Goal: Book appointment/travel/reservation

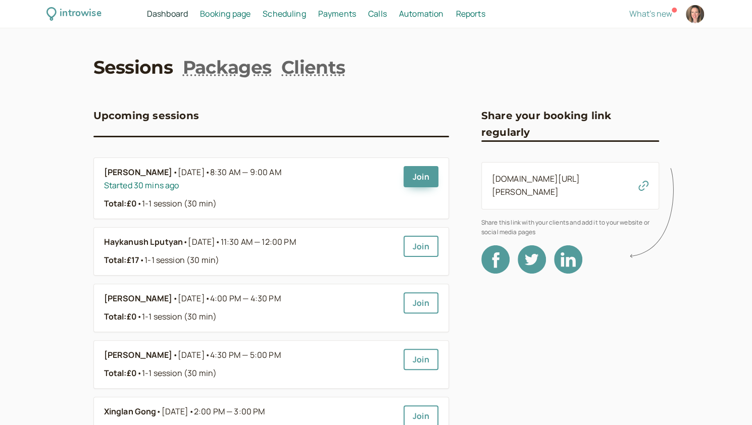
click at [290, 12] on span "Scheduling" at bounding box center [284, 13] width 43 height 11
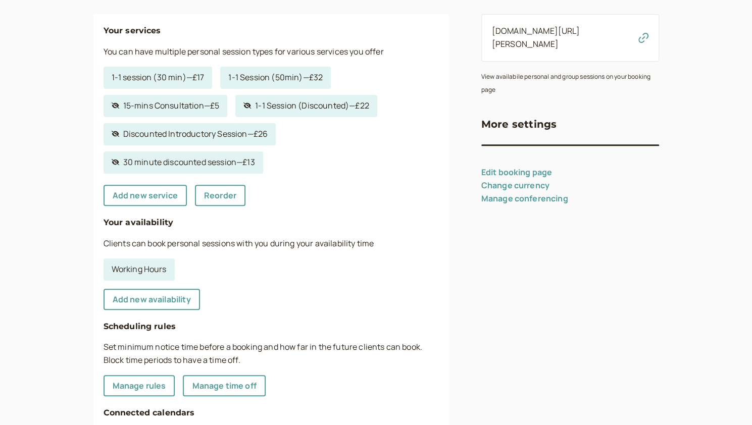
scroll to position [151, 0]
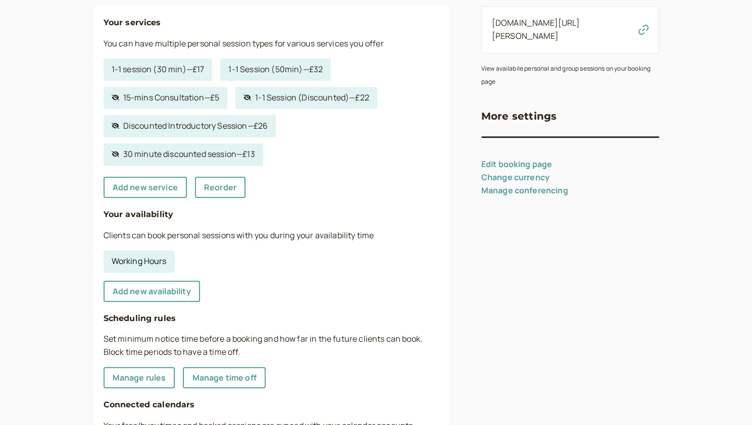
click at [163, 256] on link "Working Hours" at bounding box center [139, 261] width 71 height 22
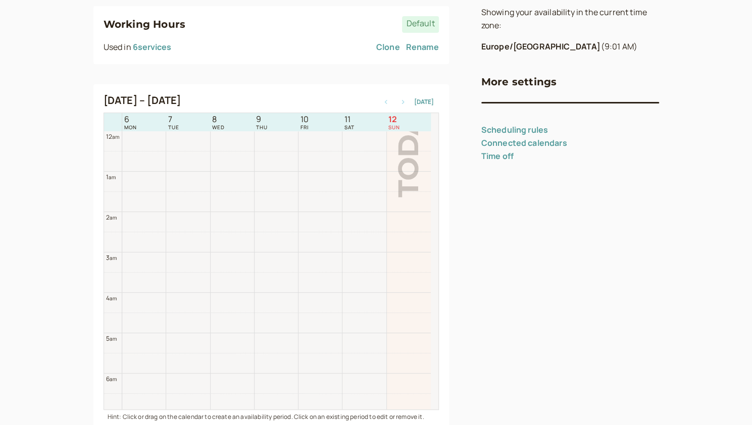
scroll to position [324, 0]
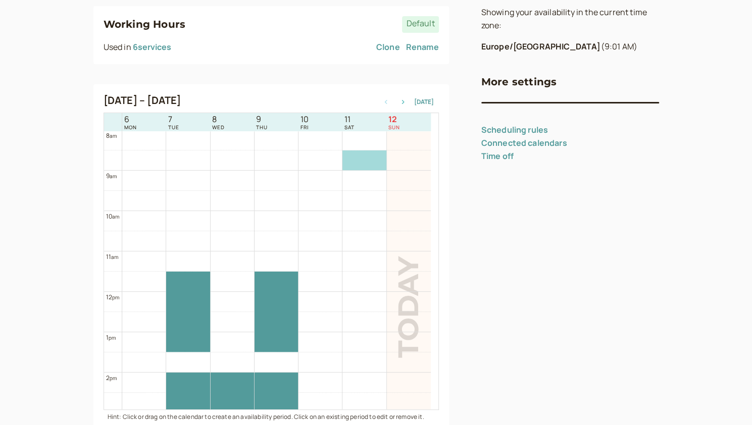
click at [342, 102] on icon "button" at bounding box center [403, 102] width 12 height 4
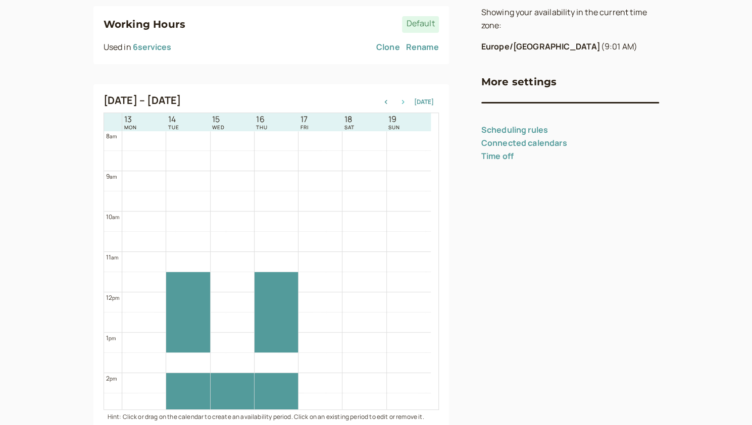
click at [342, 102] on icon "button" at bounding box center [403, 102] width 12 height 4
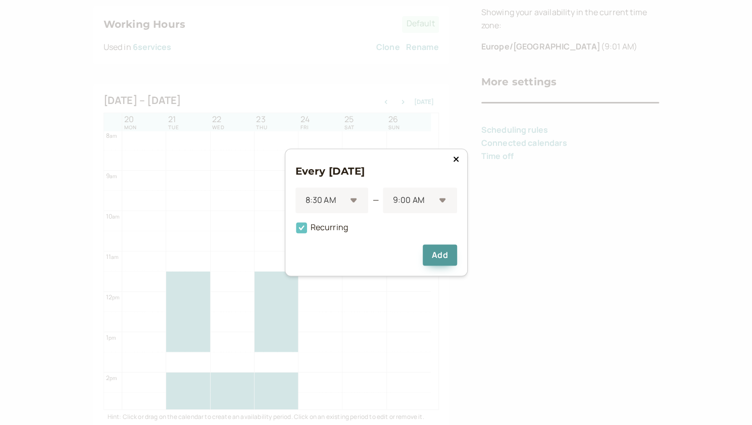
click at [295, 228] on icon at bounding box center [301, 228] width 17 height 17
click at [295, 231] on input "Recurring" at bounding box center [295, 231] width 0 height 0
click at [342, 255] on button "Add" at bounding box center [440, 255] width 34 height 21
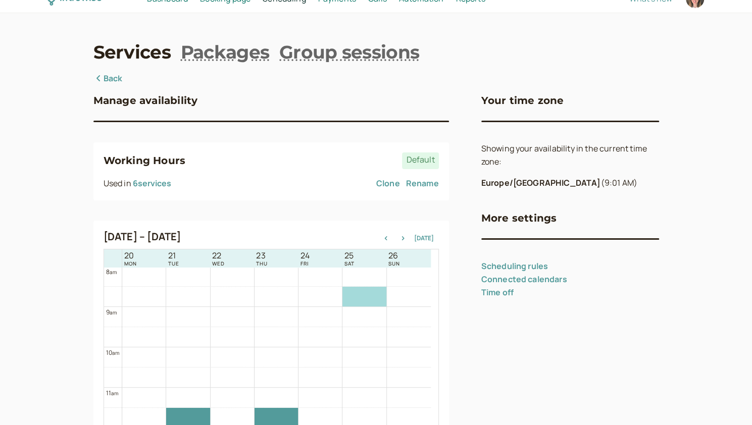
scroll to position [0, 0]
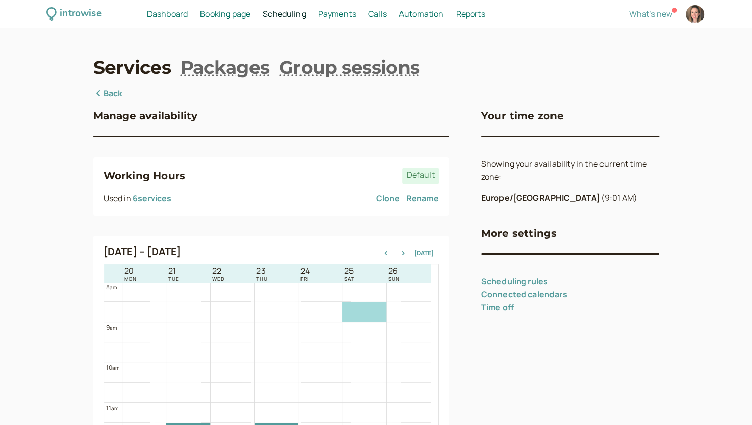
click at [163, 15] on span "Dashboard" at bounding box center [167, 13] width 41 height 11
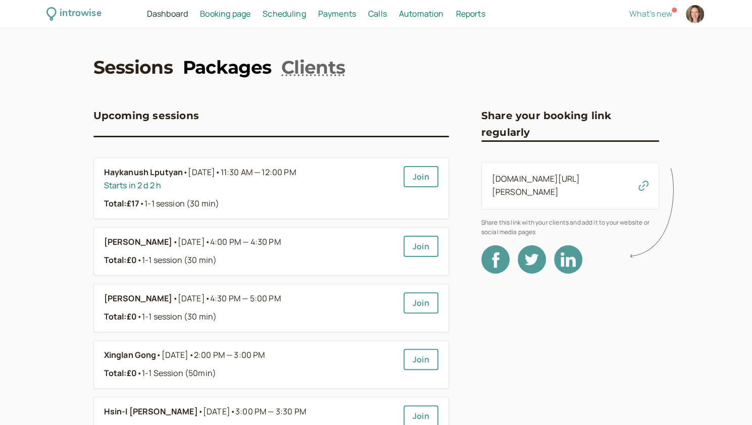
click at [251, 66] on link "Packages" at bounding box center [227, 67] width 88 height 25
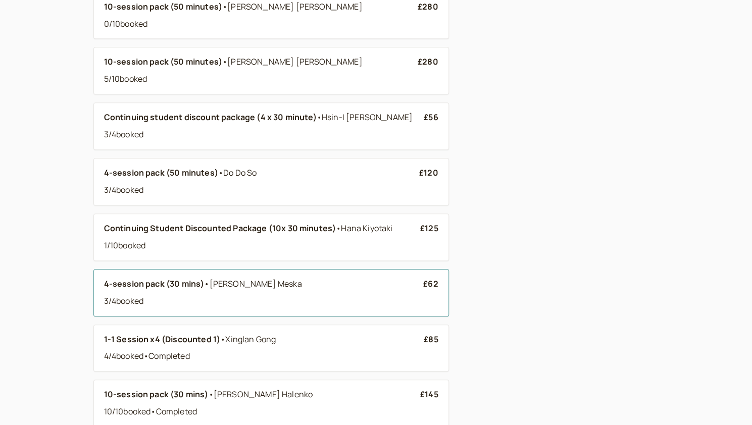
scroll to position [404, 0]
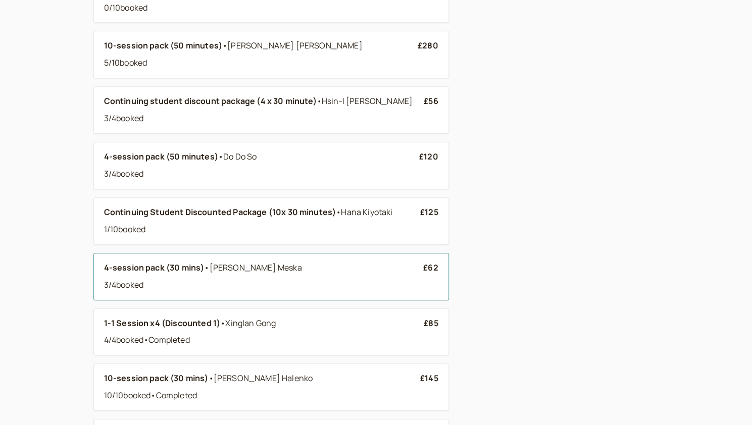
click at [335, 282] on div "3 / 4 booked" at bounding box center [264, 285] width 320 height 13
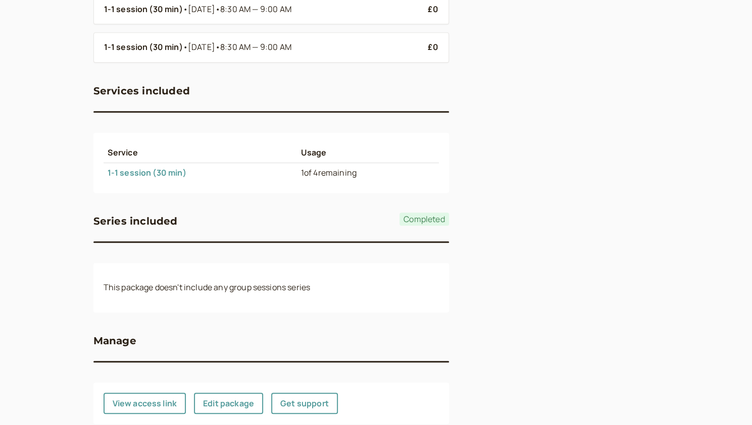
scroll to position [311, 0]
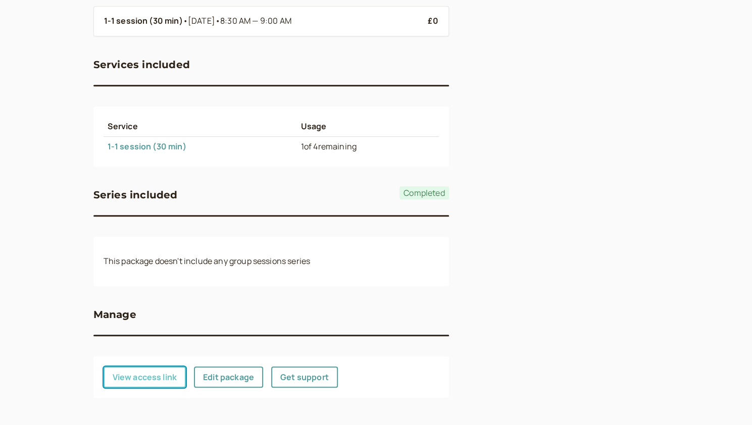
click at [141, 372] on button "View access link" at bounding box center [145, 377] width 83 height 21
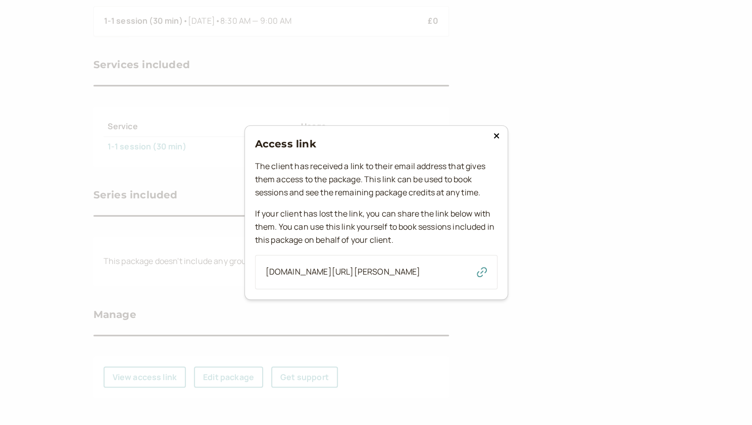
click at [342, 267] on div "[DOMAIN_NAME][URL][PERSON_NAME]" at bounding box center [376, 272] width 242 height 34
click at [342, 267] on icon "button" at bounding box center [482, 272] width 10 height 10
click at [342, 132] on icon at bounding box center [496, 136] width 6 height 8
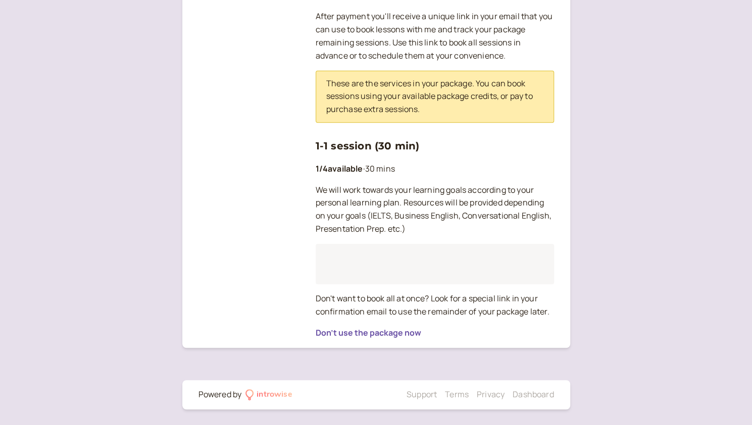
scroll to position [203, 0]
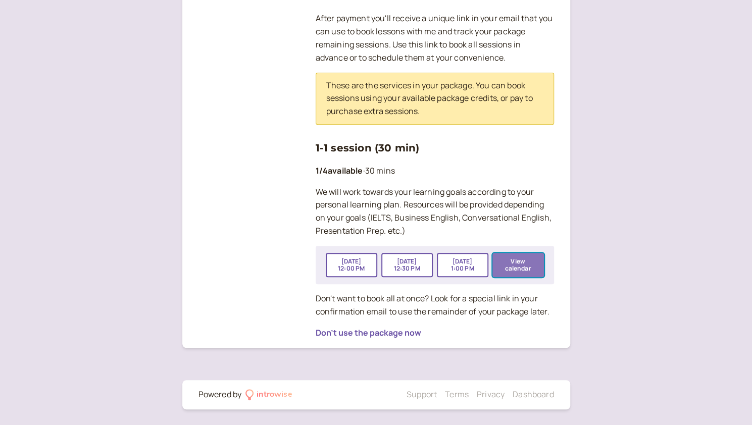
click at [521, 271] on button "View calendar" at bounding box center [518, 265] width 52 height 24
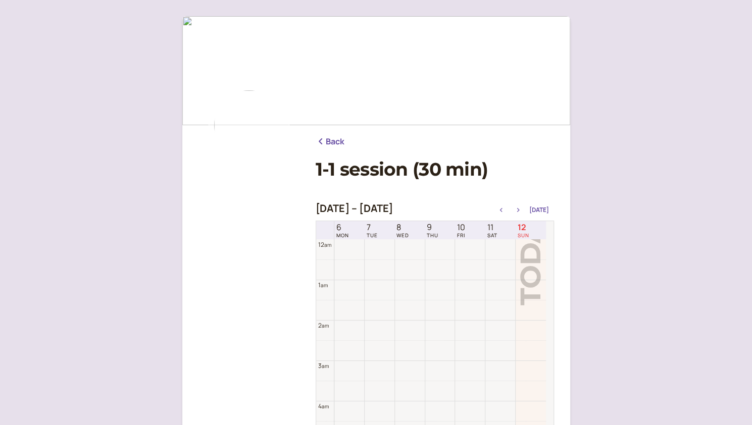
scroll to position [324, 0]
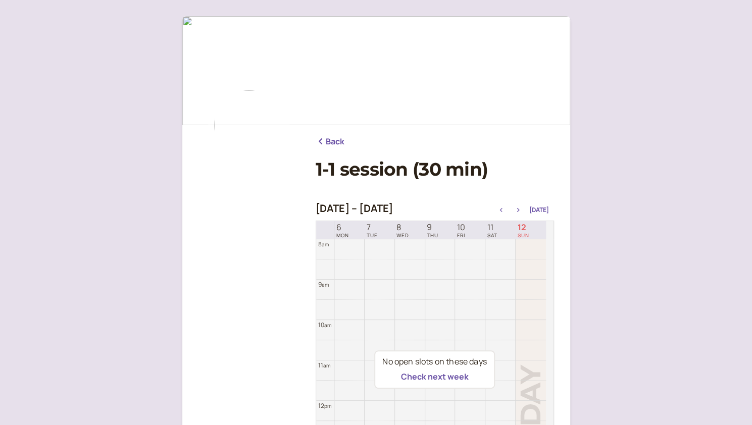
click at [518, 212] on icon "button" at bounding box center [518, 210] width 12 height 4
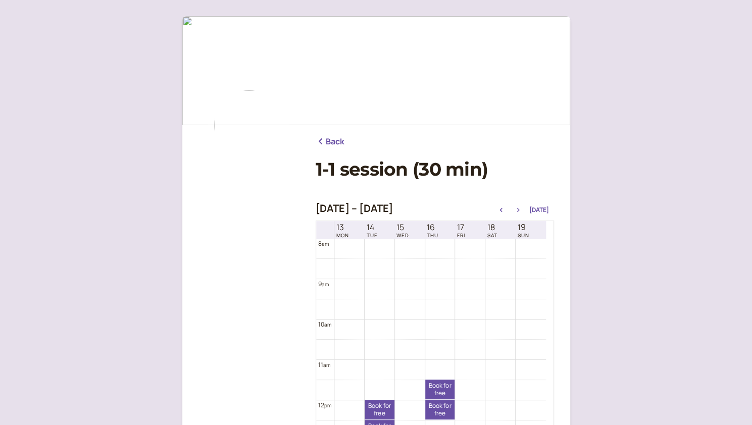
click at [518, 210] on icon "button" at bounding box center [518, 210] width 12 height 4
click at [502, 268] on link "Book for free free" at bounding box center [500, 269] width 30 height 20
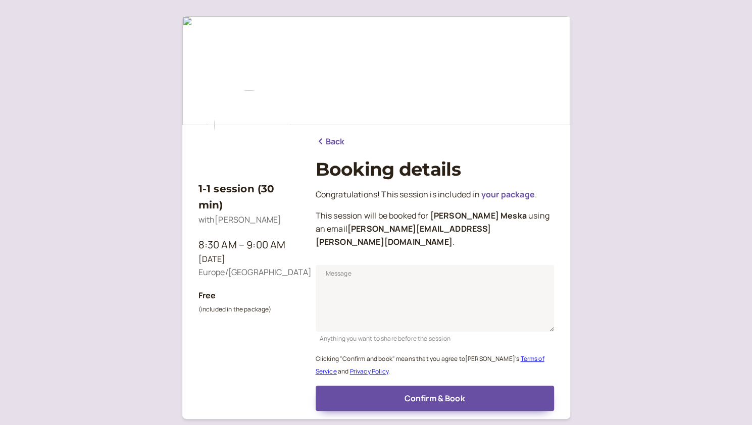
scroll to position [59, 0]
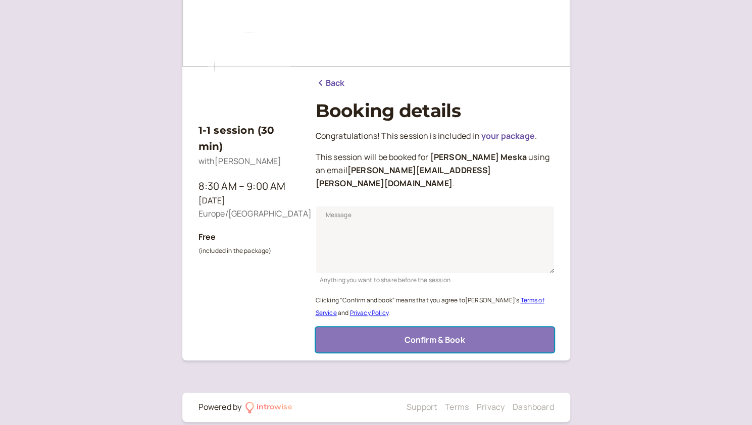
click at [402, 330] on button "Confirm & Book" at bounding box center [435, 339] width 238 height 25
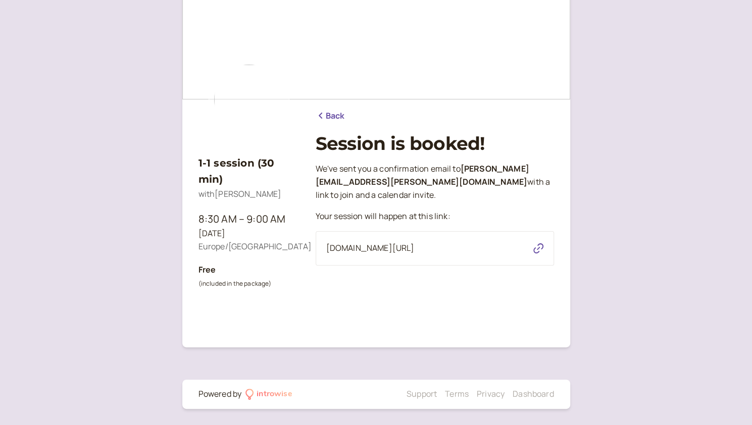
scroll to position [26, 0]
